Goal: Task Accomplishment & Management: Manage account settings

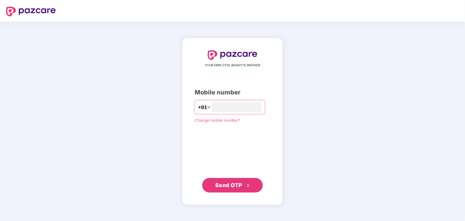
type input "**********"
click at [228, 183] on span "Send OTP" at bounding box center [228, 185] width 27 height 6
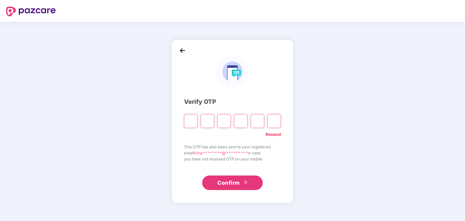
type input "*"
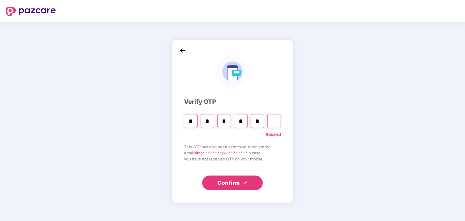
type input "*"
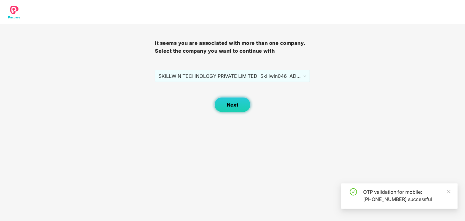
click at [232, 112] on button "Next" at bounding box center [232, 104] width 36 height 15
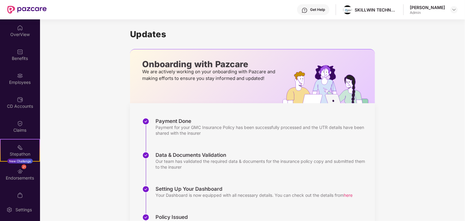
click at [101, 153] on div "Updates Onboarding with Pazcare We are actively working on your onboarding with…" at bounding box center [252, 159] width 425 height 280
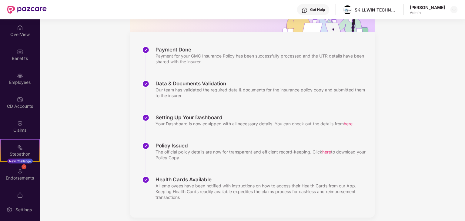
scroll to position [78, 0]
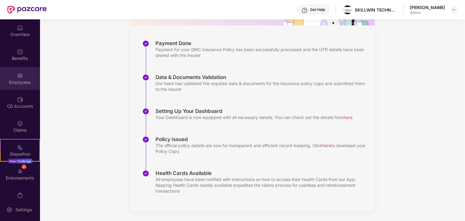
click at [13, 74] on div "Employees" at bounding box center [20, 78] width 40 height 23
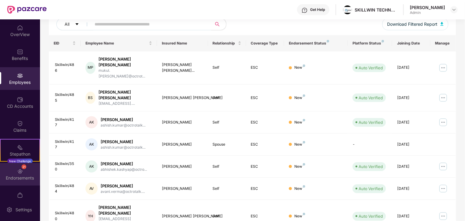
click at [24, 175] on div "Endorsements" at bounding box center [20, 178] width 40 height 6
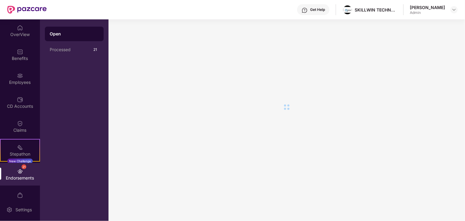
scroll to position [0, 0]
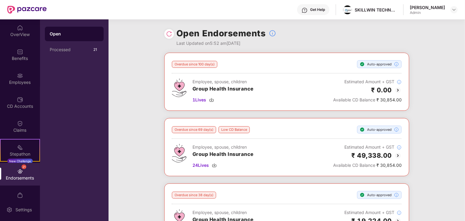
click at [130, 92] on div "Overdue since 100 day(s) Auto-approved Employee, spouse, children Group Health …" at bounding box center [287, 184] width 357 height 263
click at [67, 49] on div "Processed" at bounding box center [71, 49] width 42 height 5
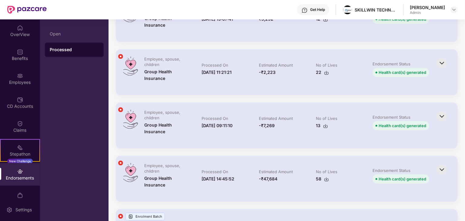
scroll to position [655, 0]
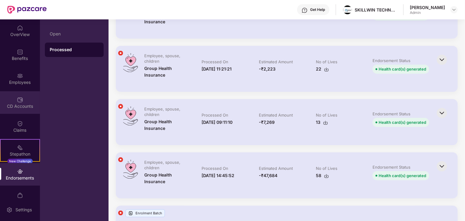
click at [22, 107] on div "CD Accounts" at bounding box center [20, 106] width 40 height 6
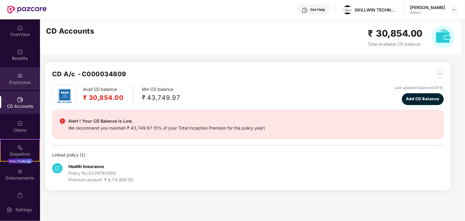
click at [23, 83] on div "Employees" at bounding box center [20, 82] width 40 height 6
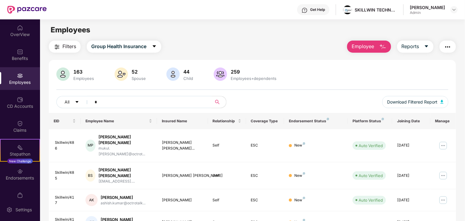
click at [148, 99] on input "*" at bounding box center [149, 102] width 109 height 9
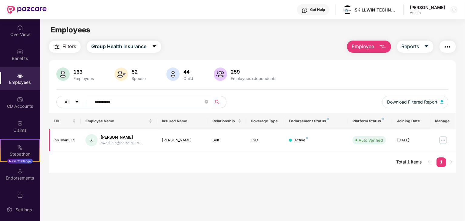
type input "**********"
click at [443, 141] on img at bounding box center [443, 141] width 10 height 10
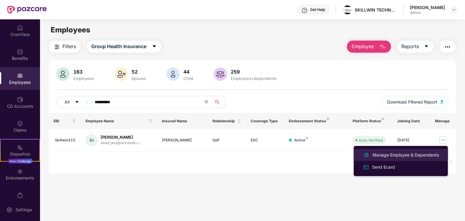
click at [386, 156] on div "Manage Employee & Dependents" at bounding box center [405, 155] width 69 height 7
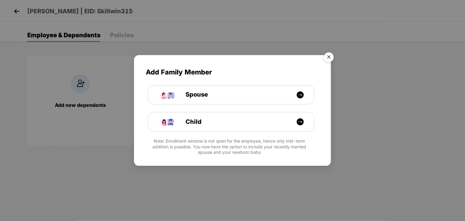
click at [327, 59] on img "Close" at bounding box center [328, 58] width 17 height 17
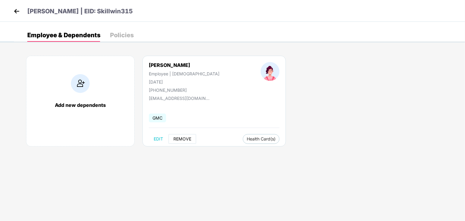
click at [183, 141] on span "REMOVE" at bounding box center [182, 139] width 18 height 5
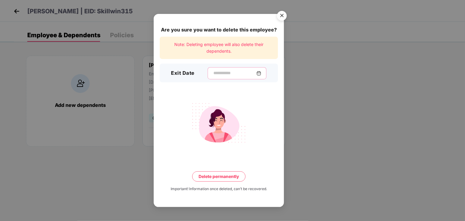
click at [233, 72] on input at bounding box center [235, 73] width 44 height 6
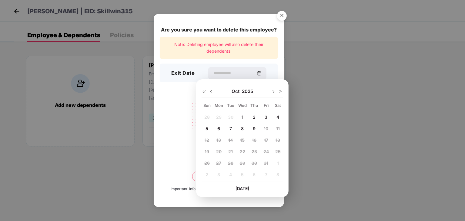
click at [211, 92] on img at bounding box center [211, 91] width 5 height 5
click at [230, 165] on span "30" at bounding box center [230, 163] width 5 height 5
type input "**********"
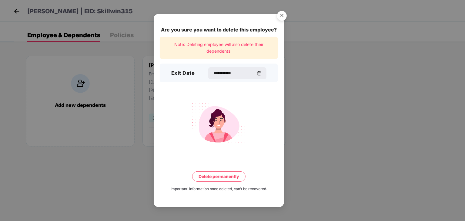
click at [219, 179] on button "Delete permanently" at bounding box center [218, 177] width 53 height 10
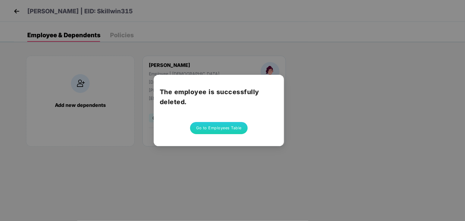
click at [222, 128] on button "Go to Employees Table" at bounding box center [219, 128] width 58 height 12
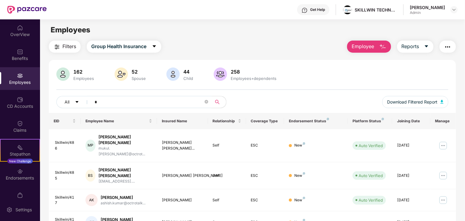
click at [167, 103] on input "*" at bounding box center [149, 102] width 109 height 9
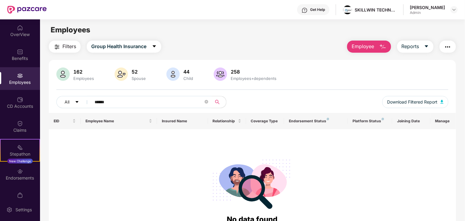
click at [154, 103] on input "******" at bounding box center [149, 102] width 109 height 9
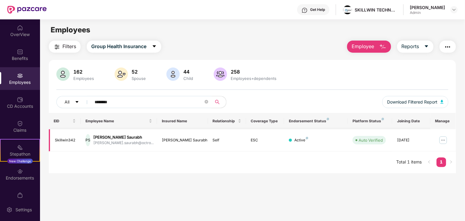
type input "********"
click at [440, 139] on img at bounding box center [443, 141] width 10 height 10
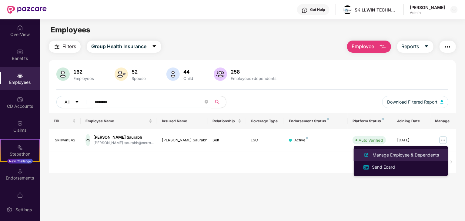
click at [398, 157] on div "Manage Employee & Dependents" at bounding box center [405, 155] width 69 height 7
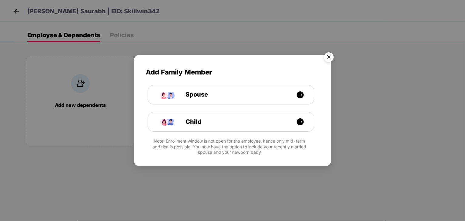
click at [328, 58] on img "Close" at bounding box center [328, 58] width 17 height 17
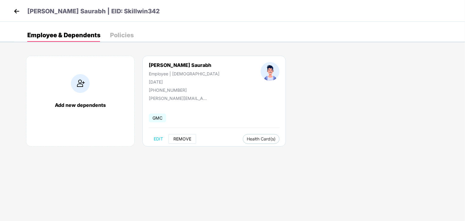
click at [184, 137] on span "REMOVE" at bounding box center [182, 139] width 18 height 5
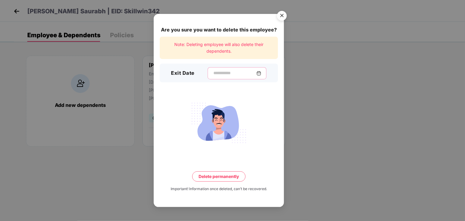
click at [237, 74] on input at bounding box center [235, 73] width 44 height 6
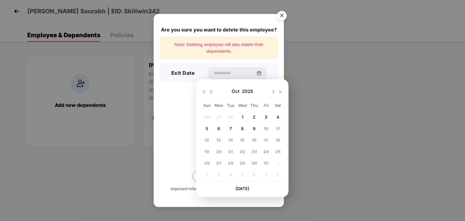
click at [211, 92] on img at bounding box center [211, 91] width 5 height 5
click at [267, 139] on span "19" at bounding box center [266, 140] width 5 height 5
type input "**********"
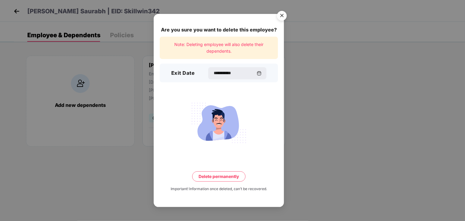
click at [230, 176] on button "Delete permanently" at bounding box center [218, 177] width 53 height 10
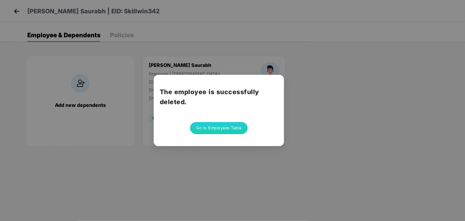
click at [216, 127] on button "Go to Employees Table" at bounding box center [219, 128] width 58 height 12
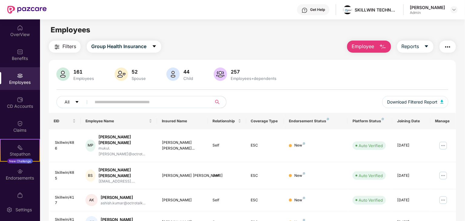
click at [143, 102] on input "text" at bounding box center [149, 102] width 109 height 9
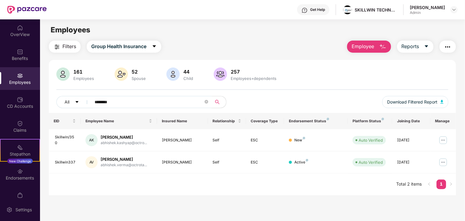
click at [189, 102] on input "********" at bounding box center [149, 102] width 109 height 9
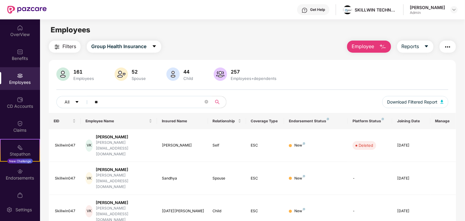
type input "*"
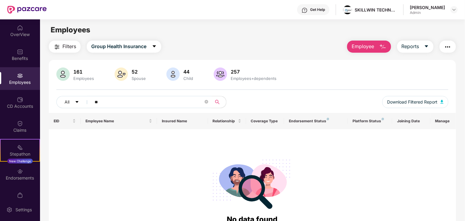
type input "*"
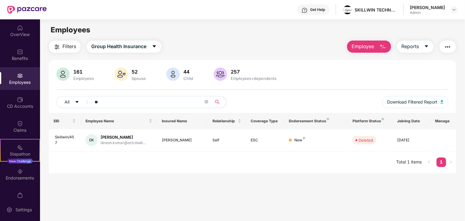
type input "*"
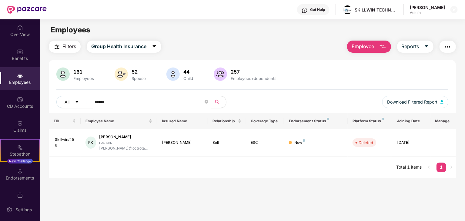
type input "******"
